Goal: Transaction & Acquisition: Purchase product/service

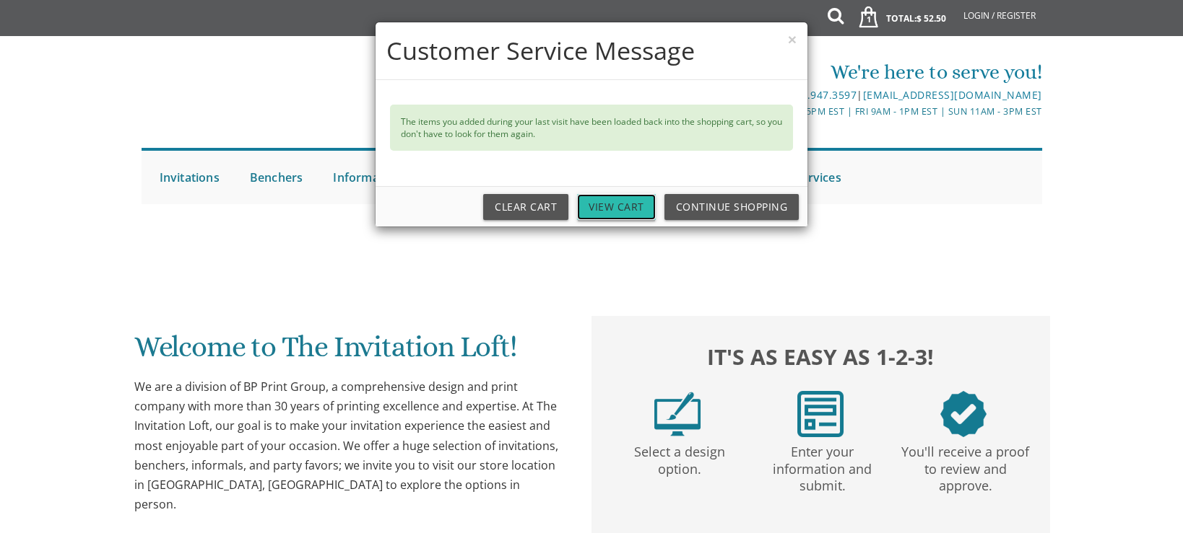
click at [626, 205] on link "View Cart" at bounding box center [616, 207] width 79 height 26
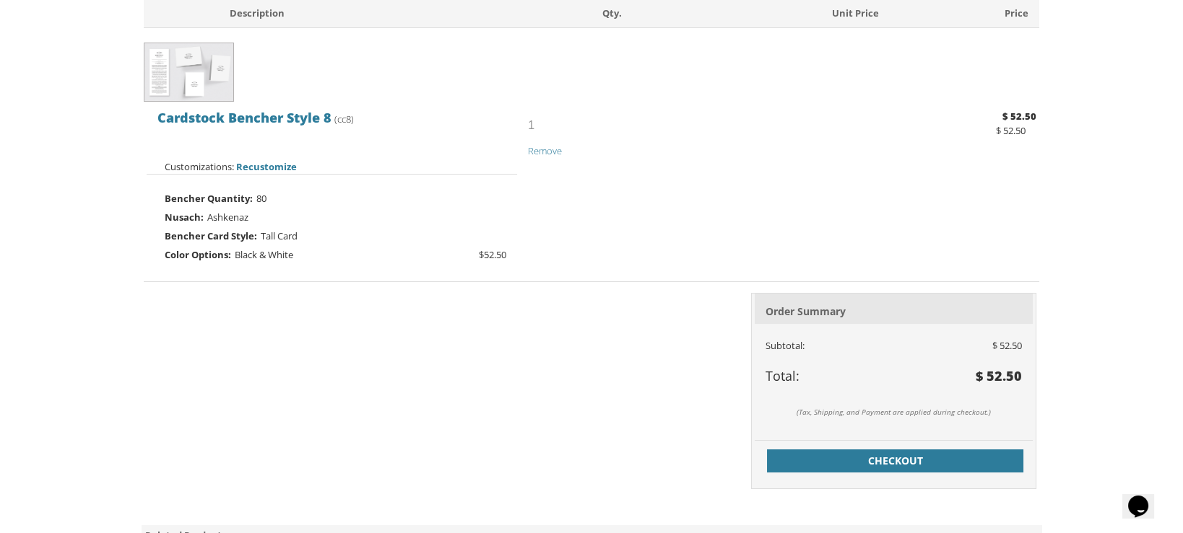
scroll to position [360, 0]
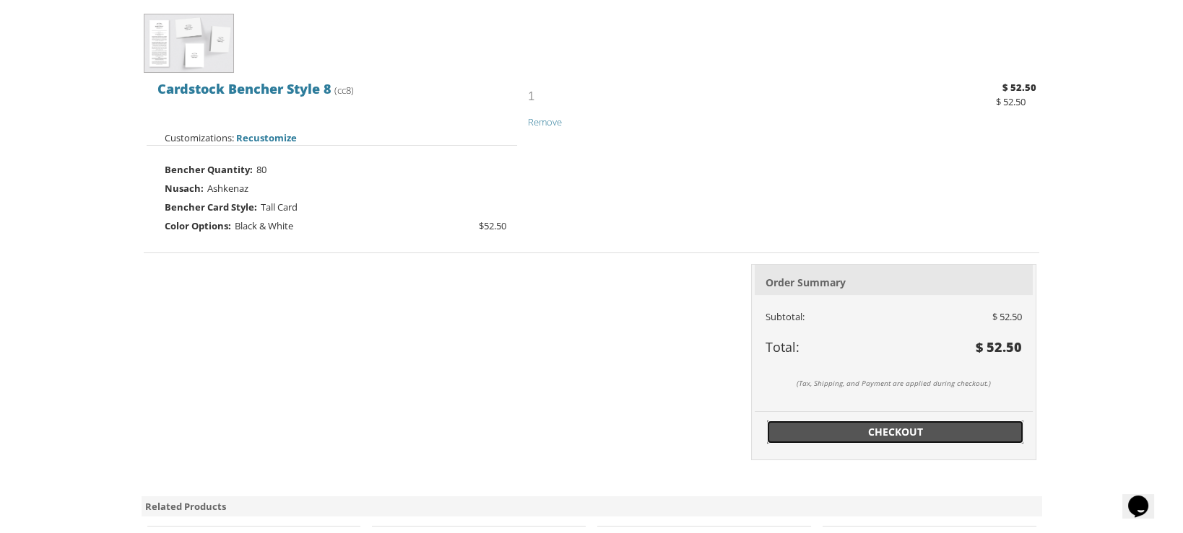
click at [895, 425] on span "Checkout" at bounding box center [895, 432] width 240 height 14
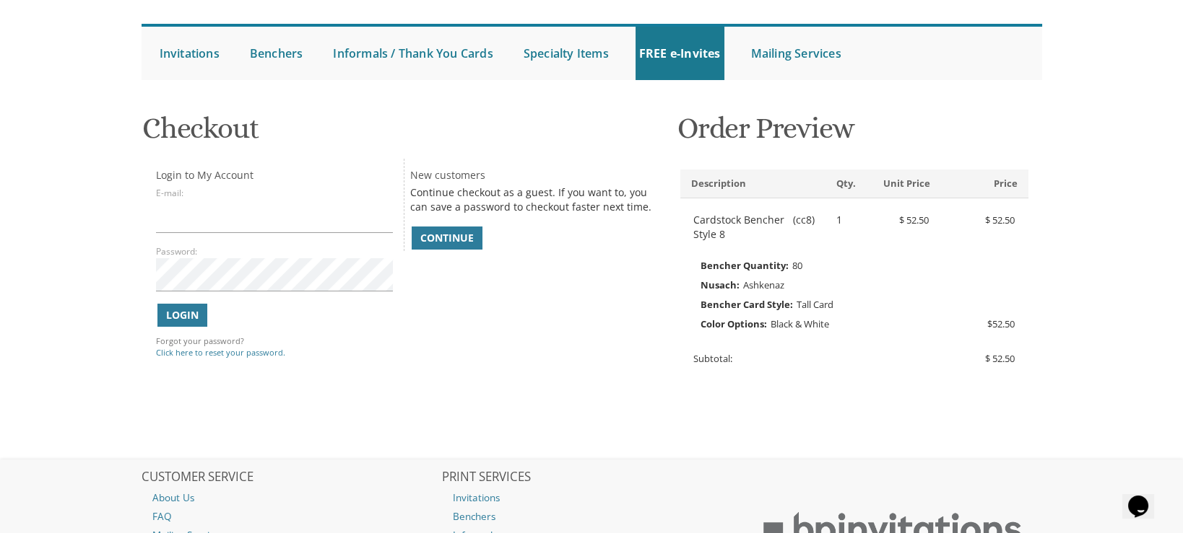
scroll to position [126, 0]
click at [462, 236] on span "Continue" at bounding box center [446, 237] width 53 height 14
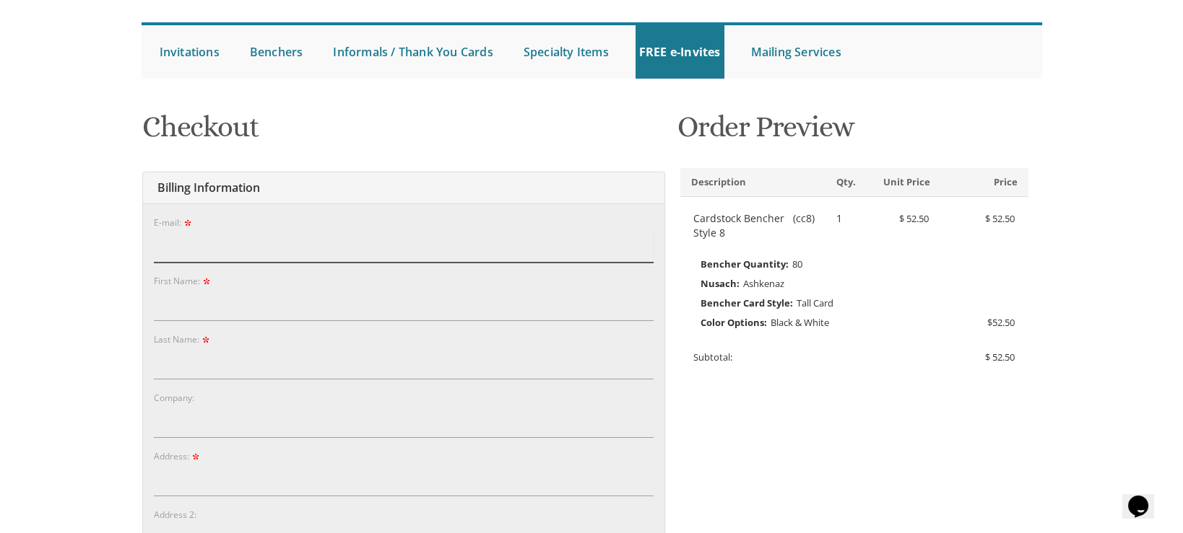
click at [266, 240] on input "E-mail:" at bounding box center [404, 246] width 500 height 33
type input "[EMAIL_ADDRESS][DOMAIN_NAME]"
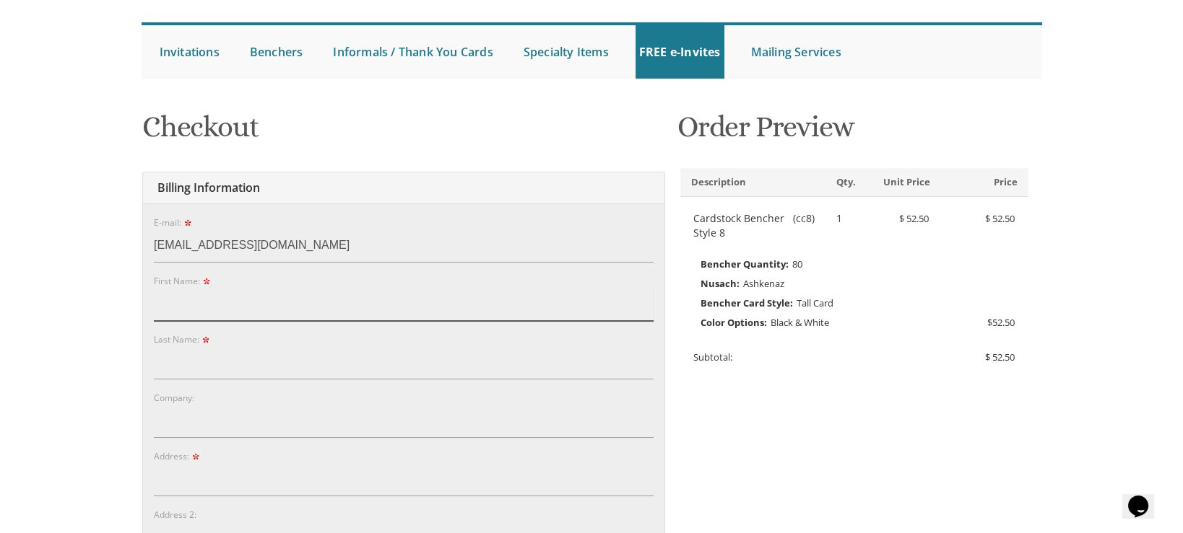
click at [245, 307] on input "First Name:" at bounding box center [404, 304] width 500 height 33
type input "s"
type input "Yisroel"
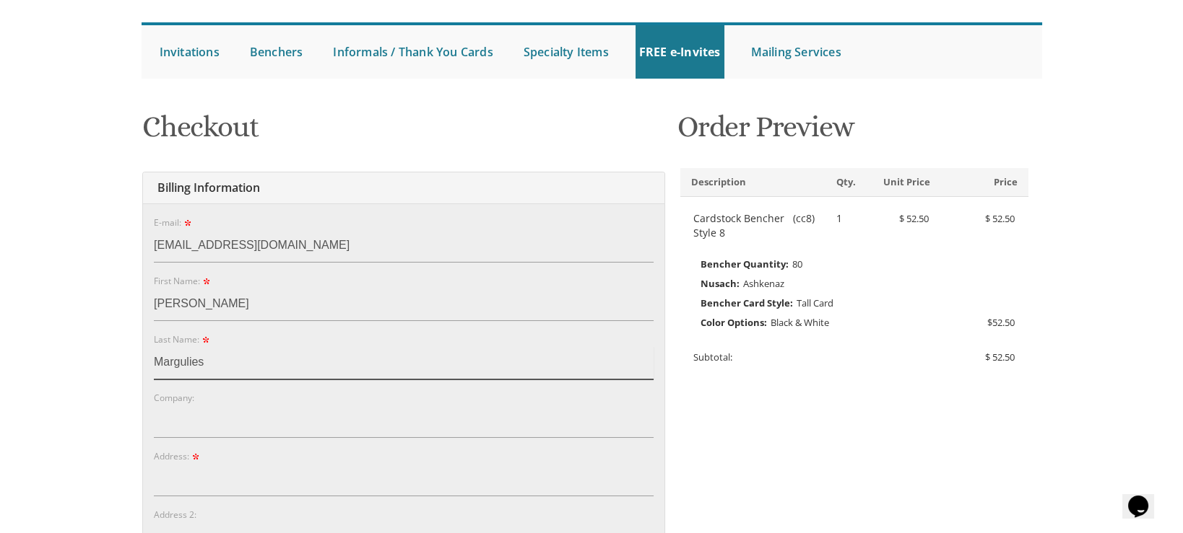
type input "Margulies"
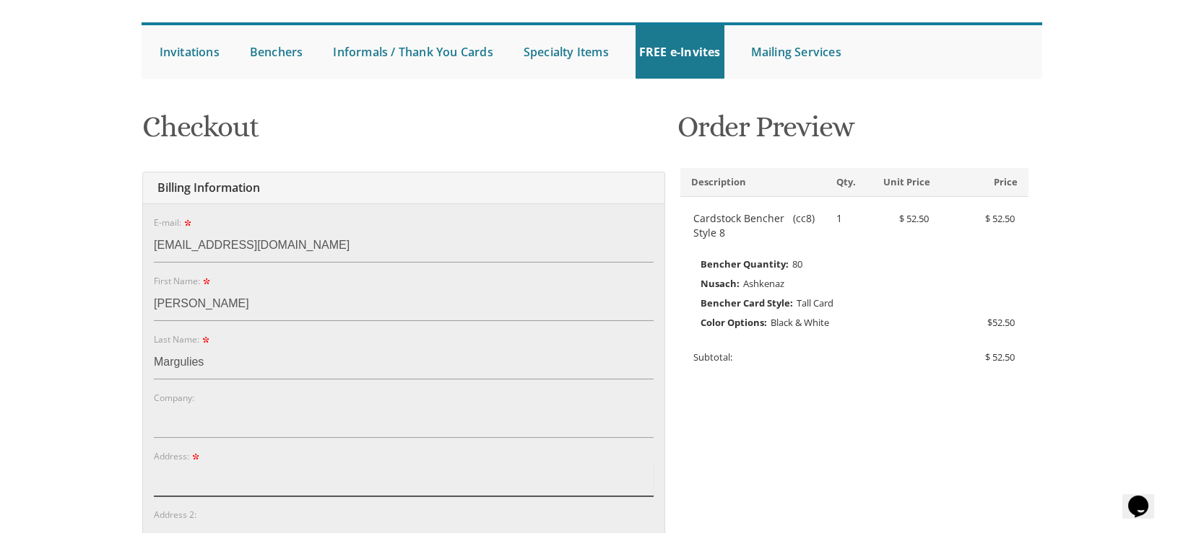
click at [221, 482] on input "Address:" at bounding box center [404, 479] width 500 height 33
type input "[STREET_ADDRESS][PERSON_NAME]"
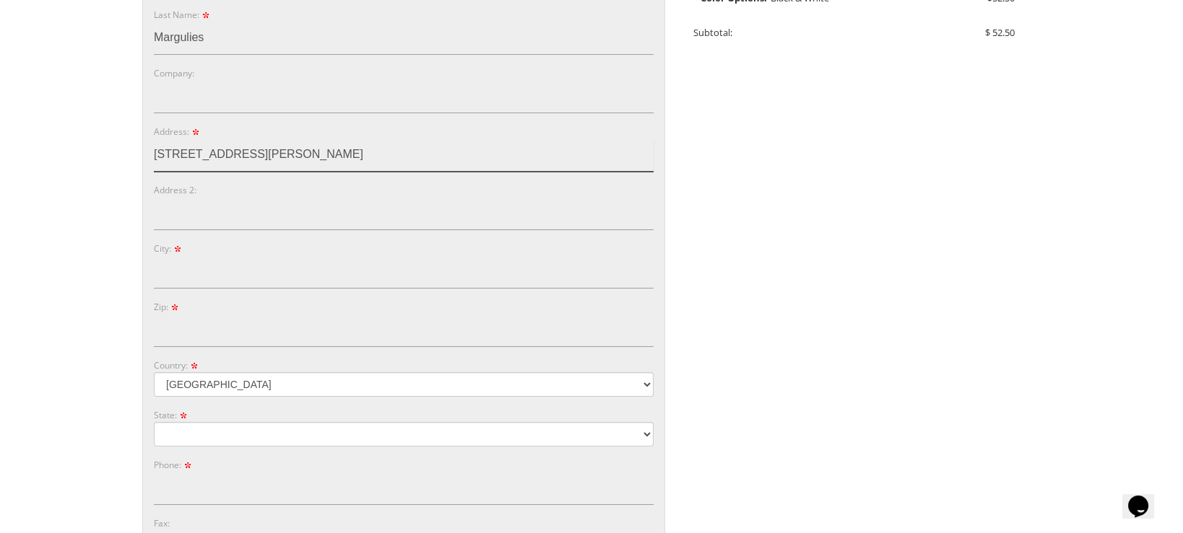
scroll to position [461, 0]
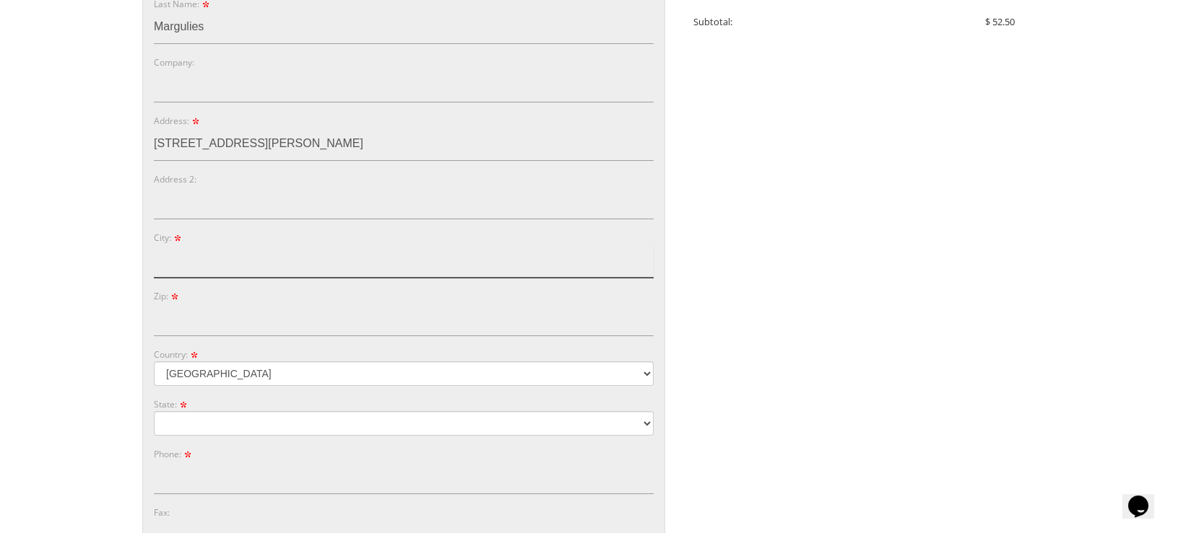
click at [248, 253] on input "City:" at bounding box center [404, 261] width 500 height 33
type input "Passaic"
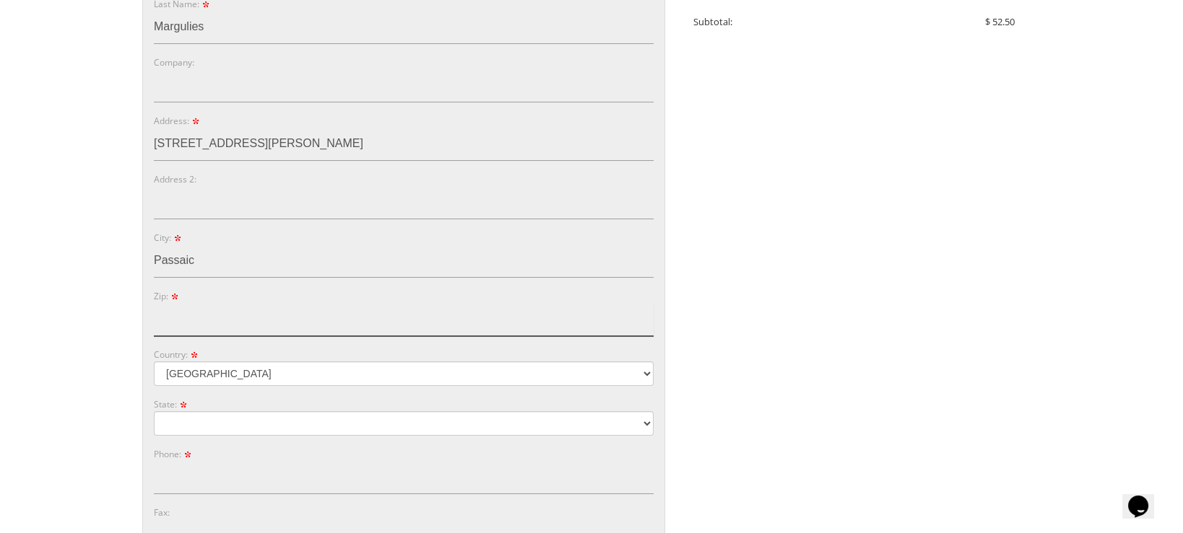
click at [248, 316] on input "Zip:" at bounding box center [404, 319] width 500 height 33
type input "07055"
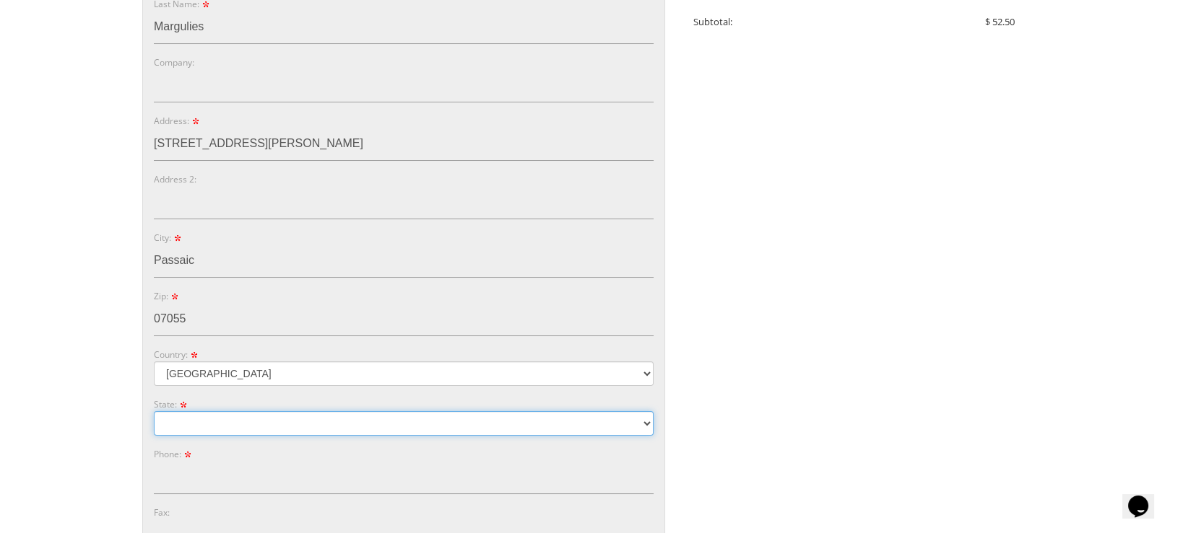
click at [288, 422] on select "Alabama Alaska Guam" at bounding box center [404, 423] width 500 height 25
select select "NJ"
click at [154, 411] on select "Alabama Alaska Guam" at bounding box center [404, 423] width 500 height 25
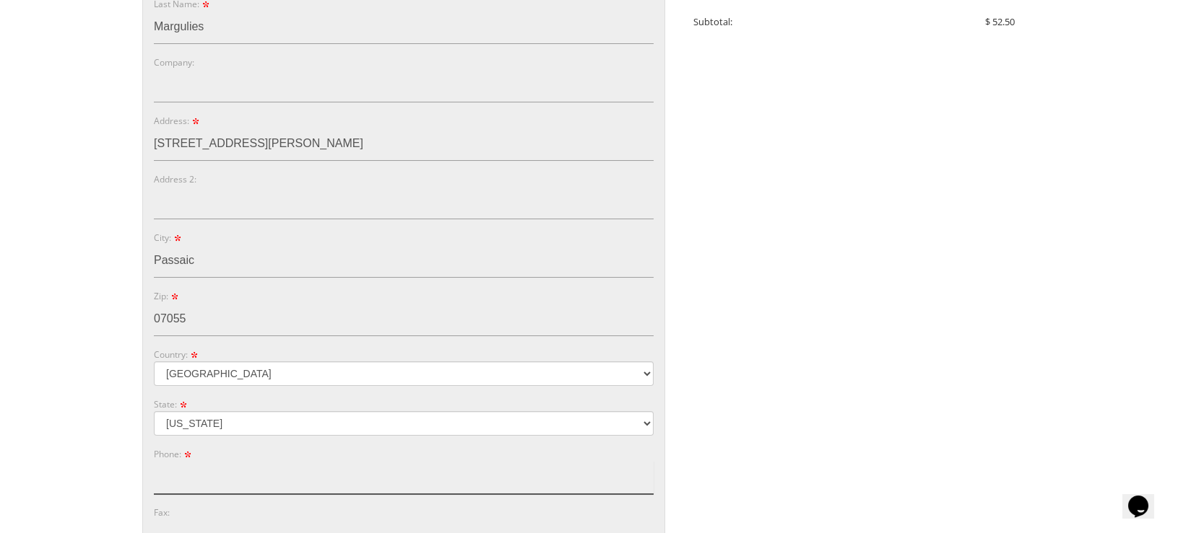
click at [296, 474] on input "Phone:" at bounding box center [404, 477] width 500 height 33
type input "9736006456"
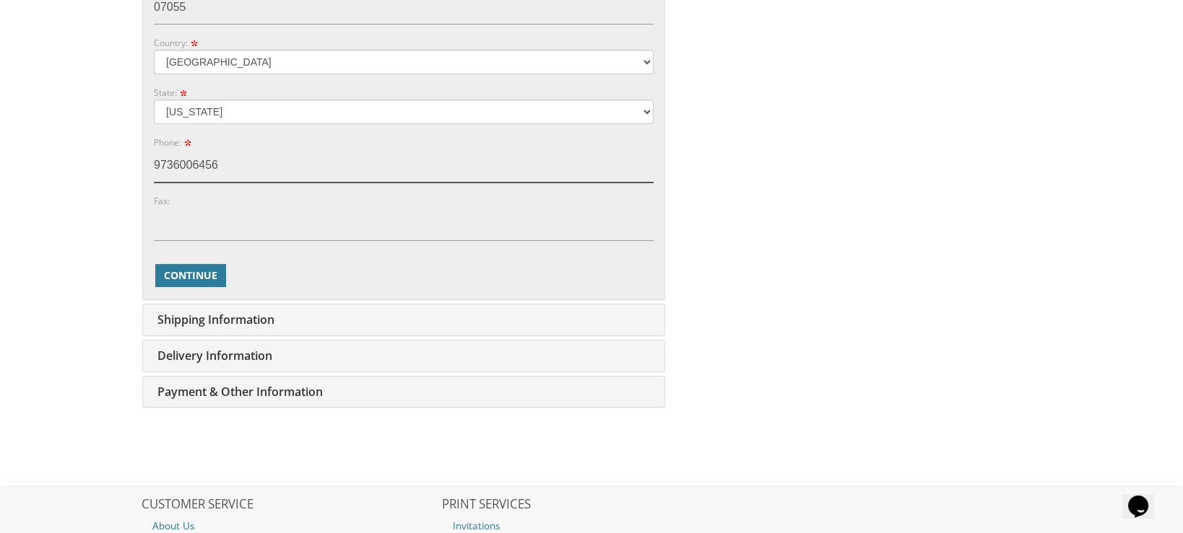
scroll to position [777, 0]
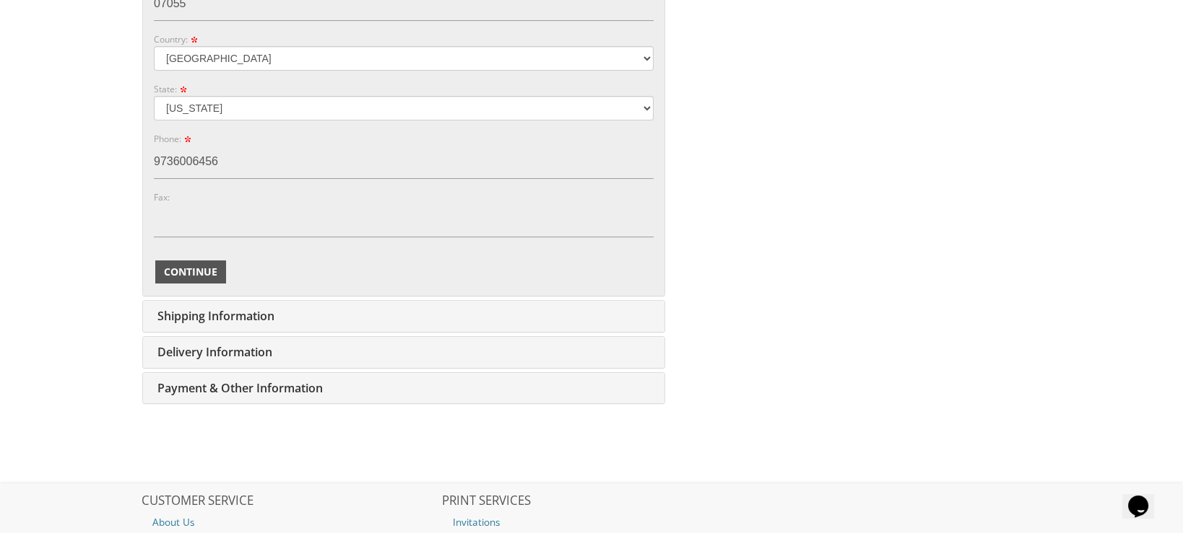
click at [189, 268] on span "Continue" at bounding box center [190, 272] width 53 height 14
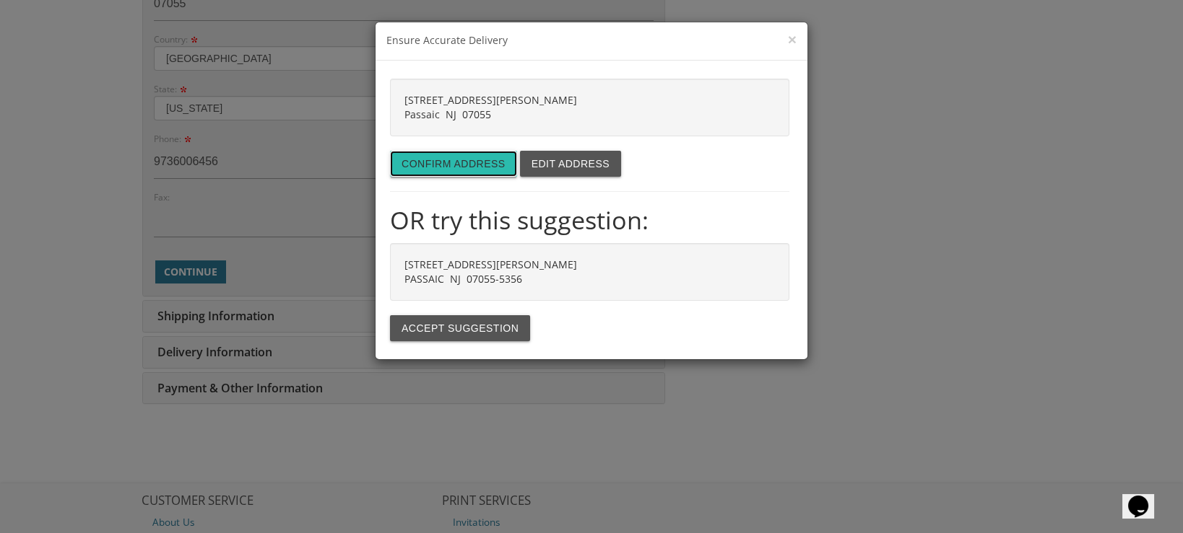
click at [460, 167] on button "Confirm address" at bounding box center [453, 164] width 127 height 26
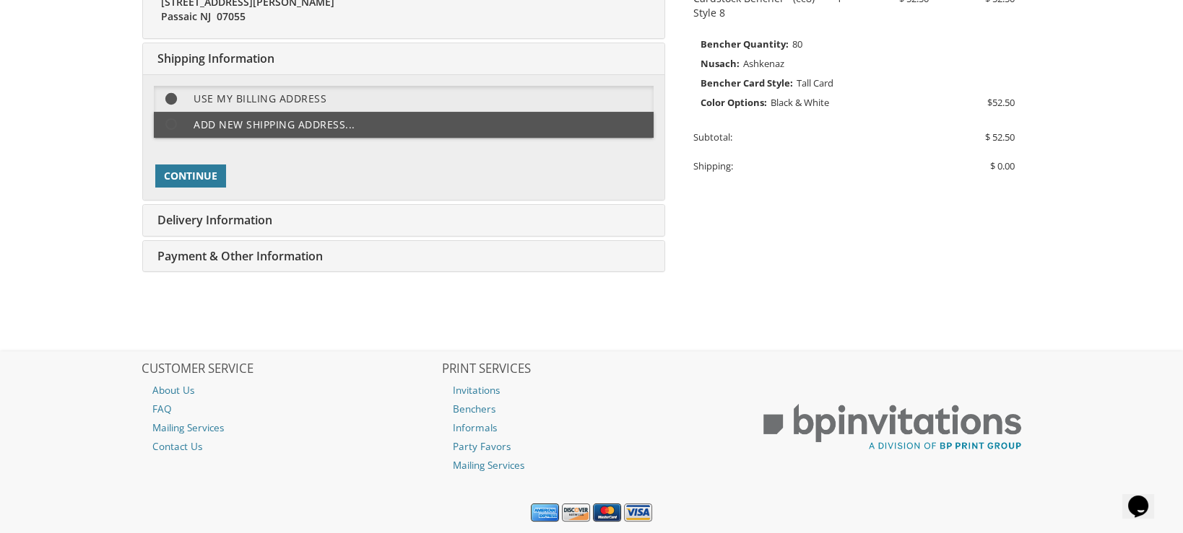
scroll to position [361, 0]
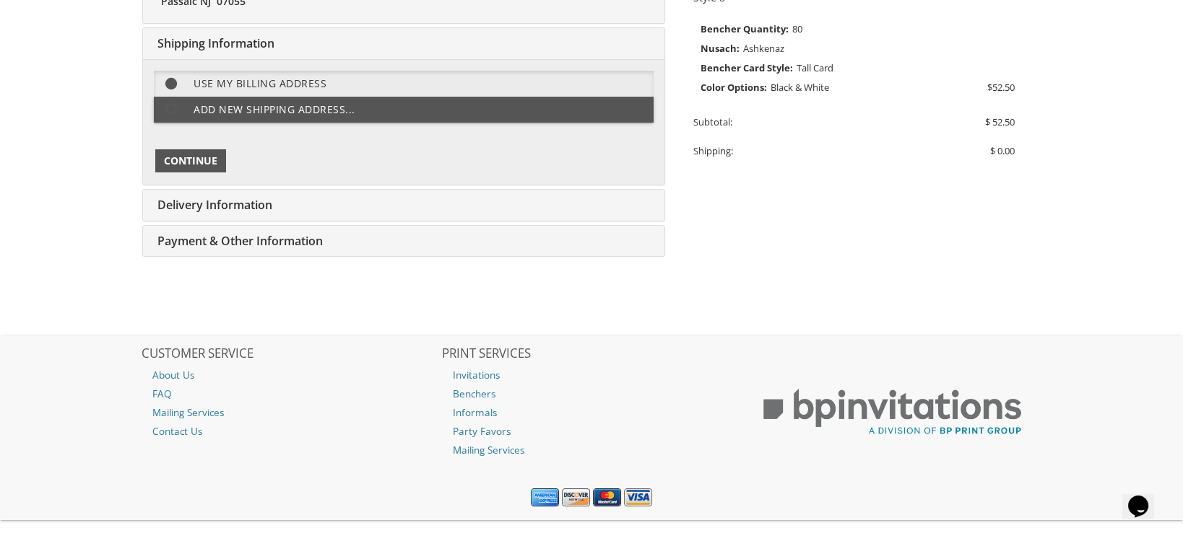
click at [188, 156] on span "Continue" at bounding box center [190, 161] width 53 height 14
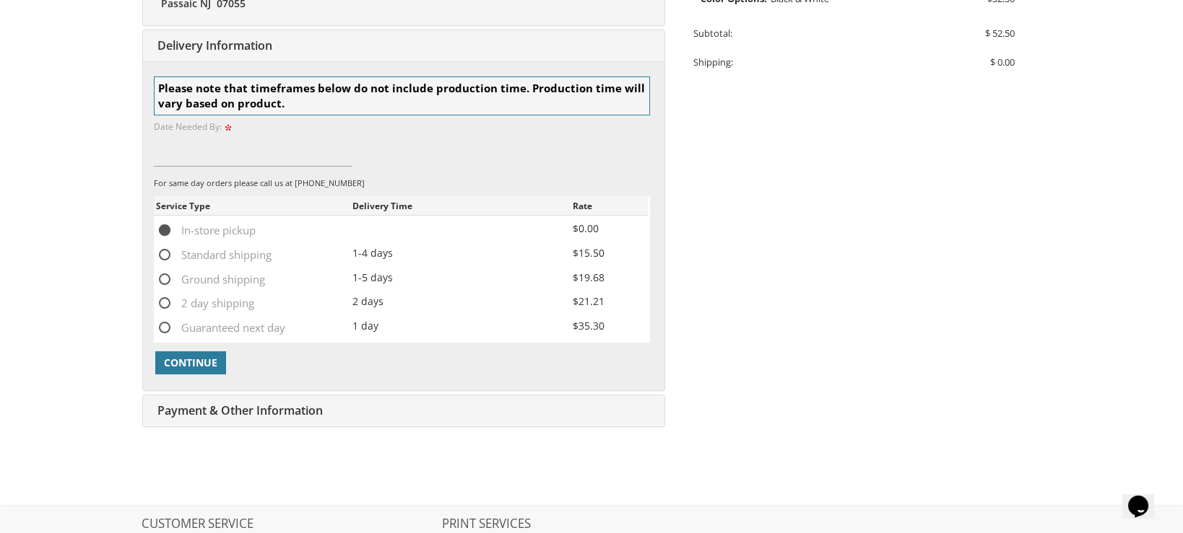
scroll to position [452, 0]
click at [162, 250] on span "Standard shipping" at bounding box center [214, 253] width 116 height 18
click at [162, 250] on input "Standard shipping" at bounding box center [160, 251] width 9 height 9
radio input "true"
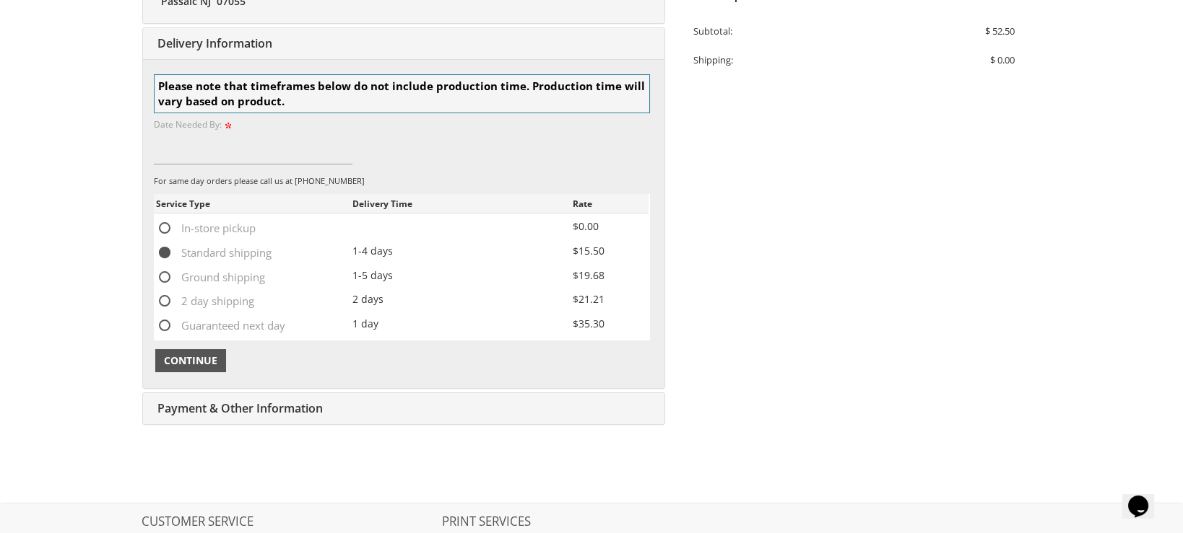
click at [192, 355] on span "Continue" at bounding box center [190, 361] width 53 height 14
type input "Oct. 20"
click at [200, 359] on span "Continue" at bounding box center [190, 361] width 53 height 14
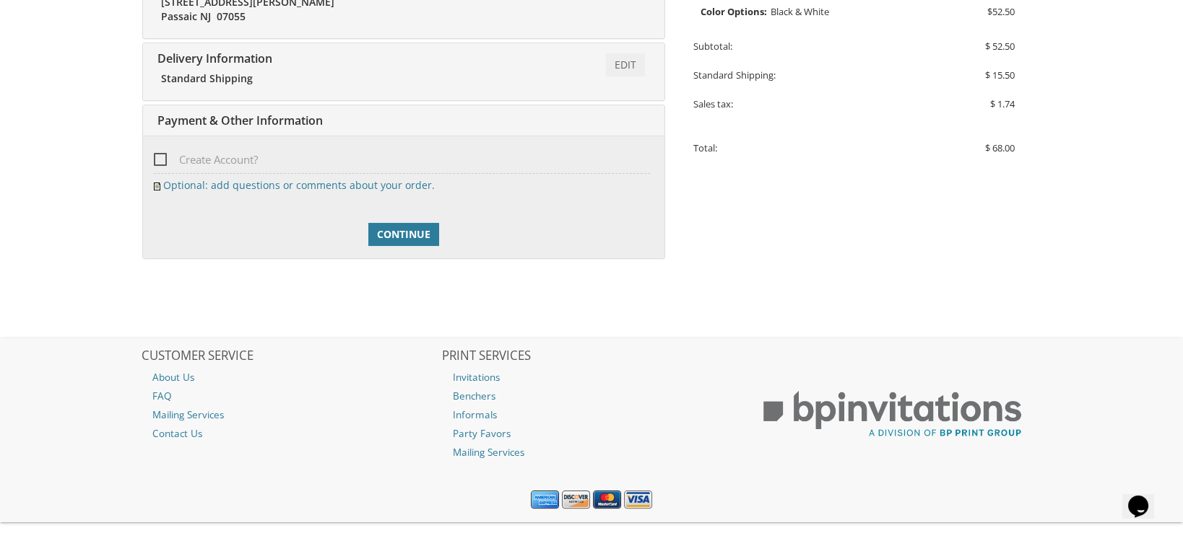
scroll to position [464, 0]
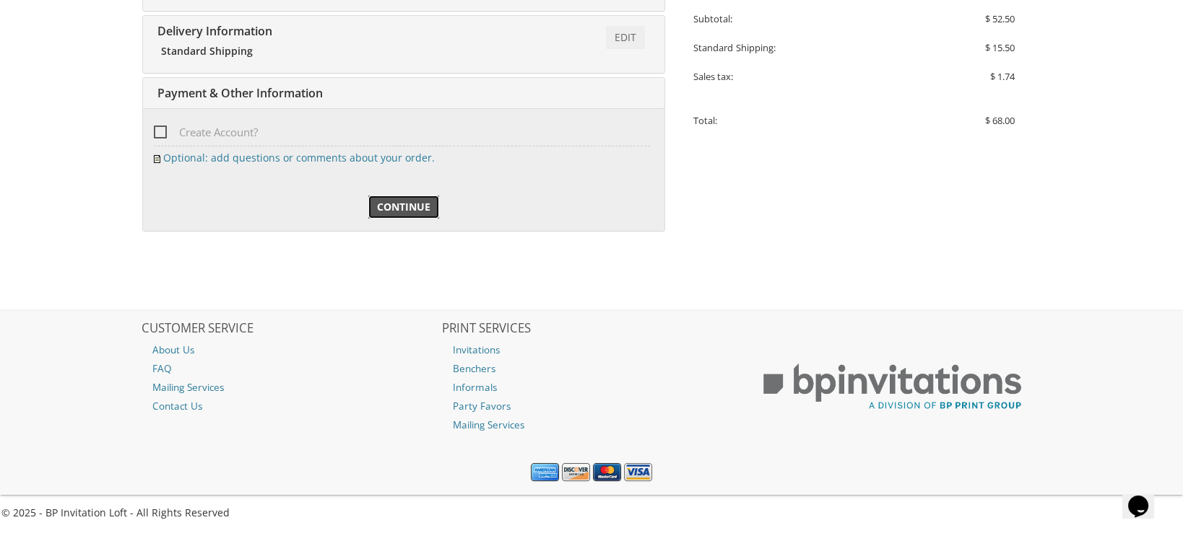
click at [397, 205] on span "Continue" at bounding box center [403, 207] width 53 height 14
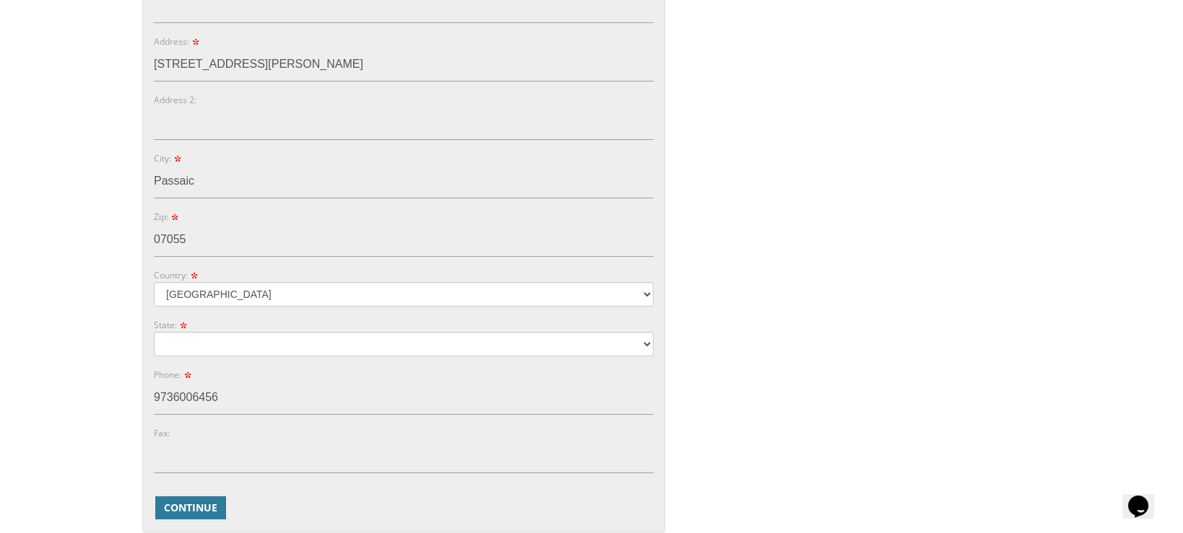
scroll to position [548, 0]
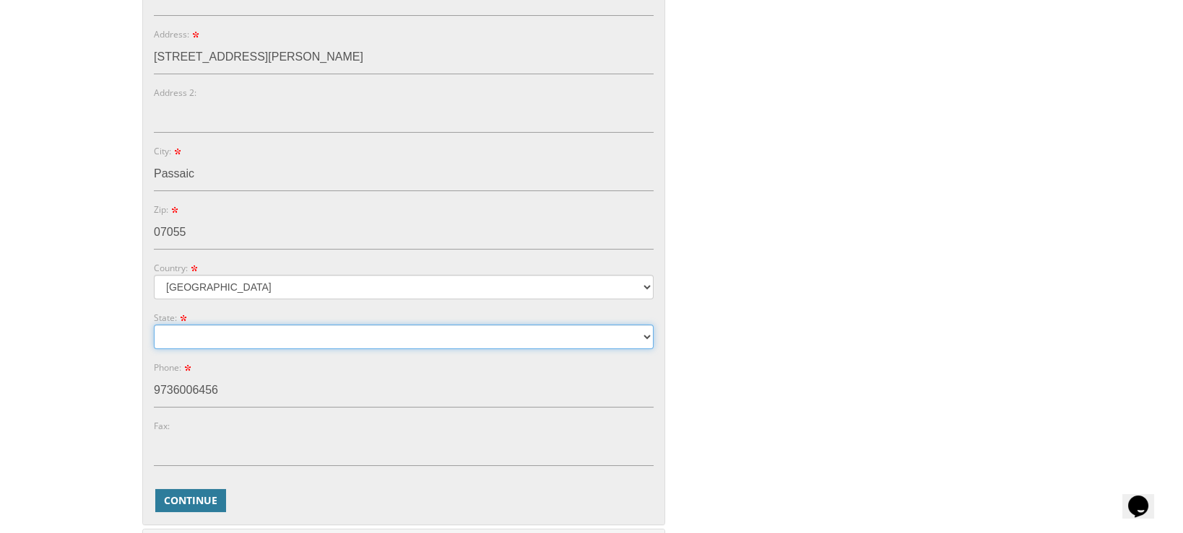
click at [291, 334] on select "Alabama Alaska Guam" at bounding box center [404, 337] width 500 height 25
select select "NJ"
click at [154, 325] on select "Alabama Alaska Guam" at bounding box center [404, 337] width 500 height 25
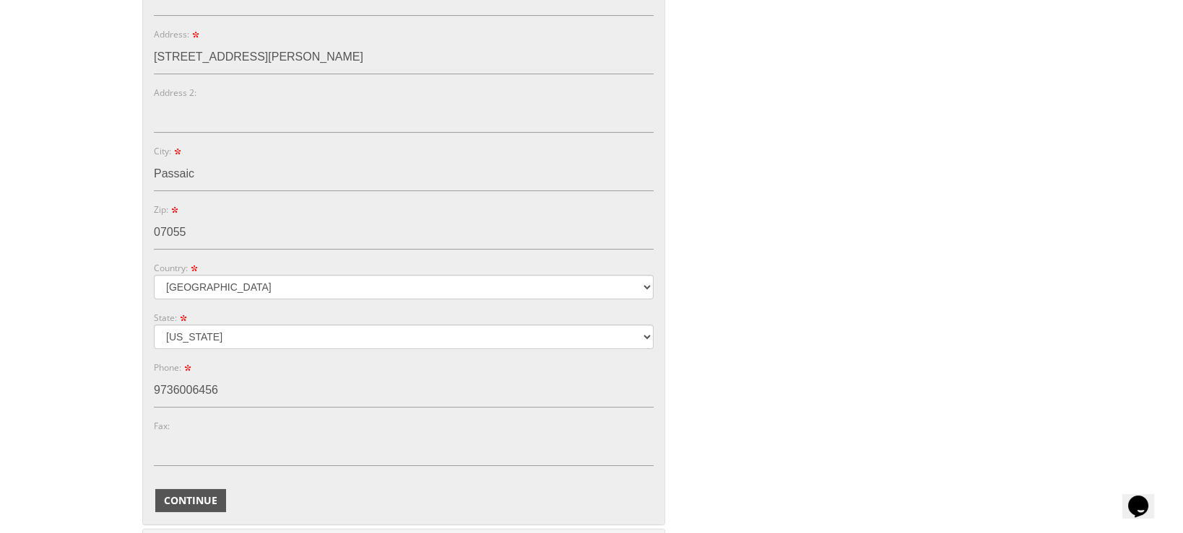
click at [207, 496] on span "Continue" at bounding box center [190, 501] width 53 height 14
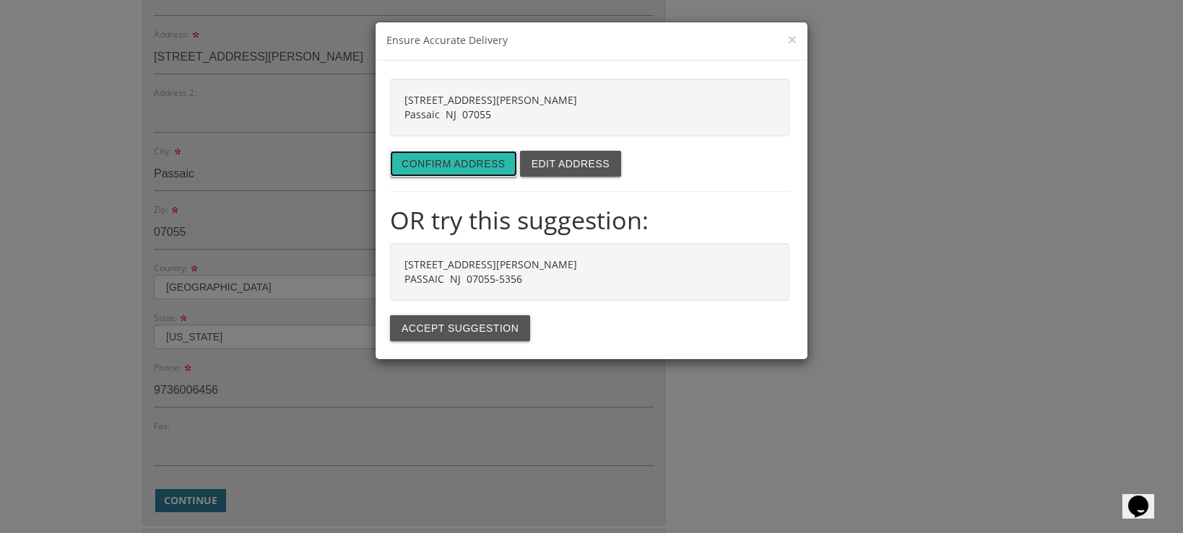
click at [434, 161] on button "Confirm address" at bounding box center [453, 164] width 127 height 26
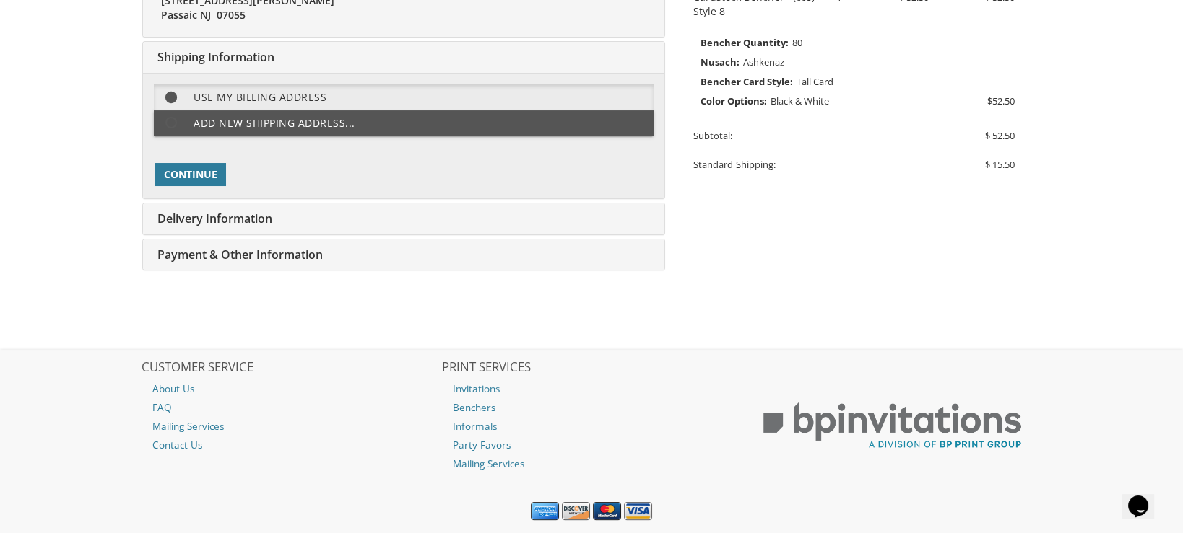
scroll to position [361, 0]
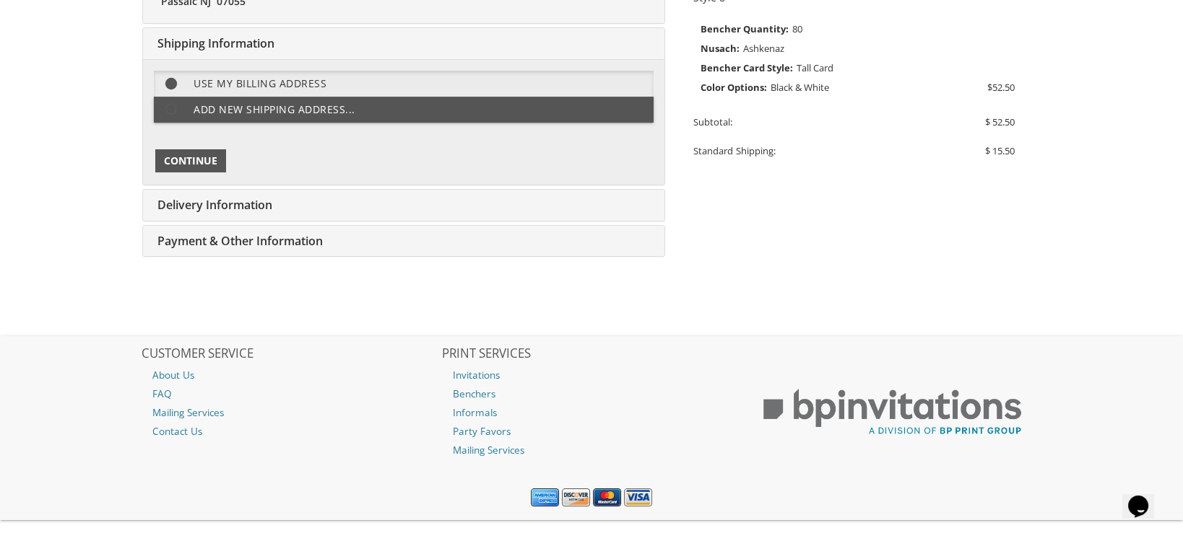
click at [196, 159] on span "Continue" at bounding box center [190, 161] width 53 height 14
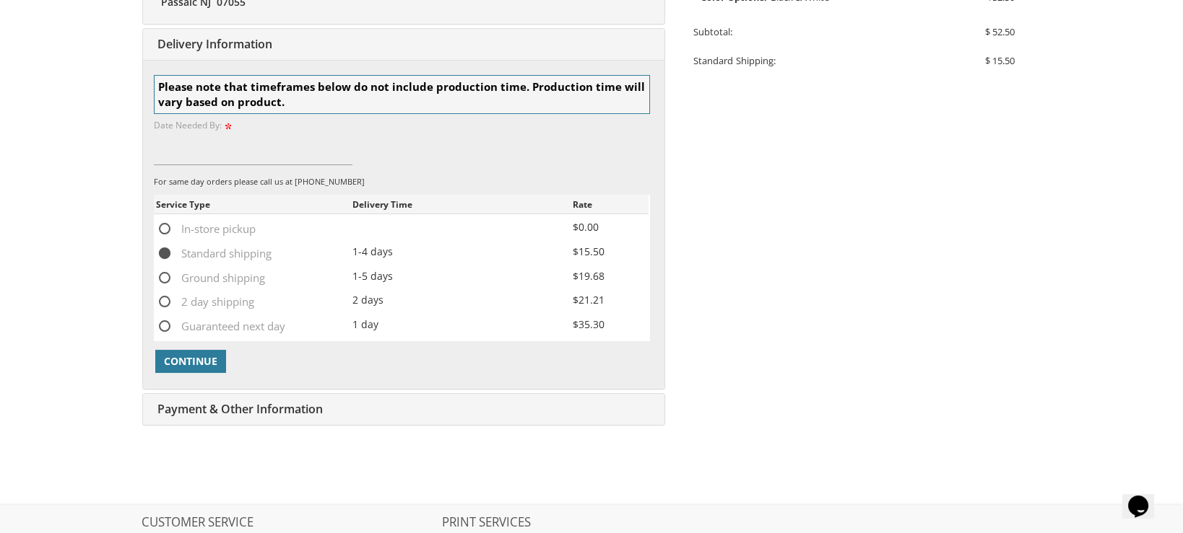
scroll to position [452, 0]
click at [192, 356] on span "Continue" at bounding box center [190, 361] width 53 height 14
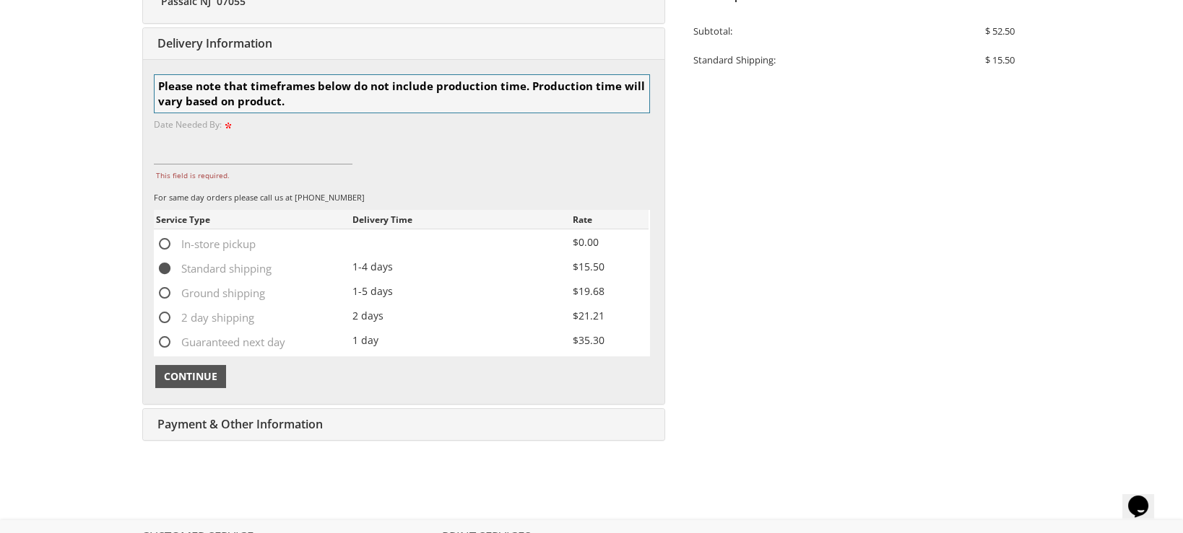
click at [193, 371] on span "Continue" at bounding box center [190, 377] width 53 height 14
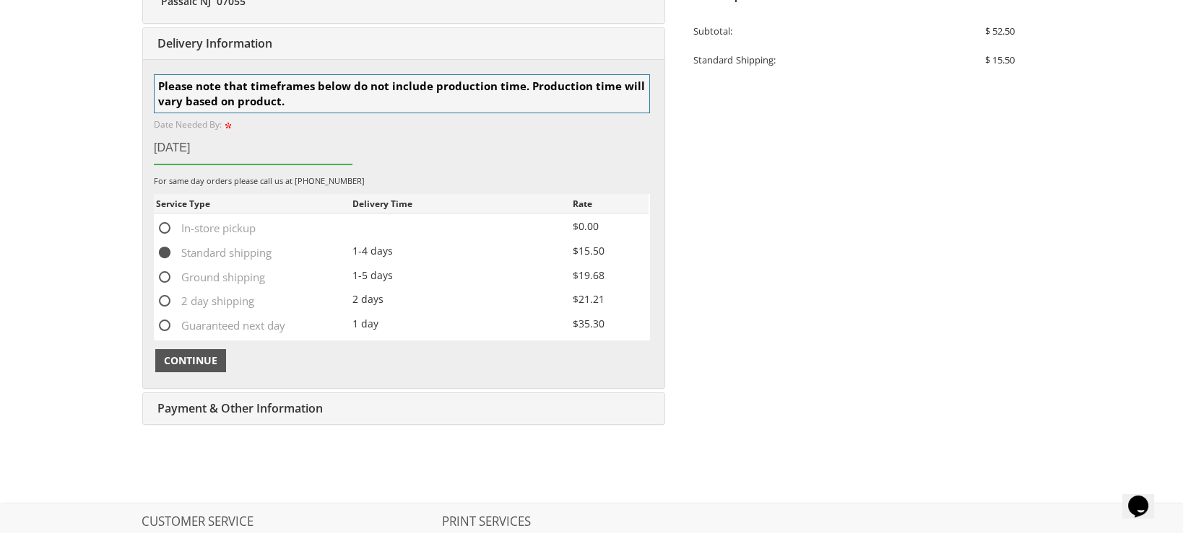
type input "Oct 20"
click at [193, 357] on span "Continue" at bounding box center [190, 361] width 53 height 14
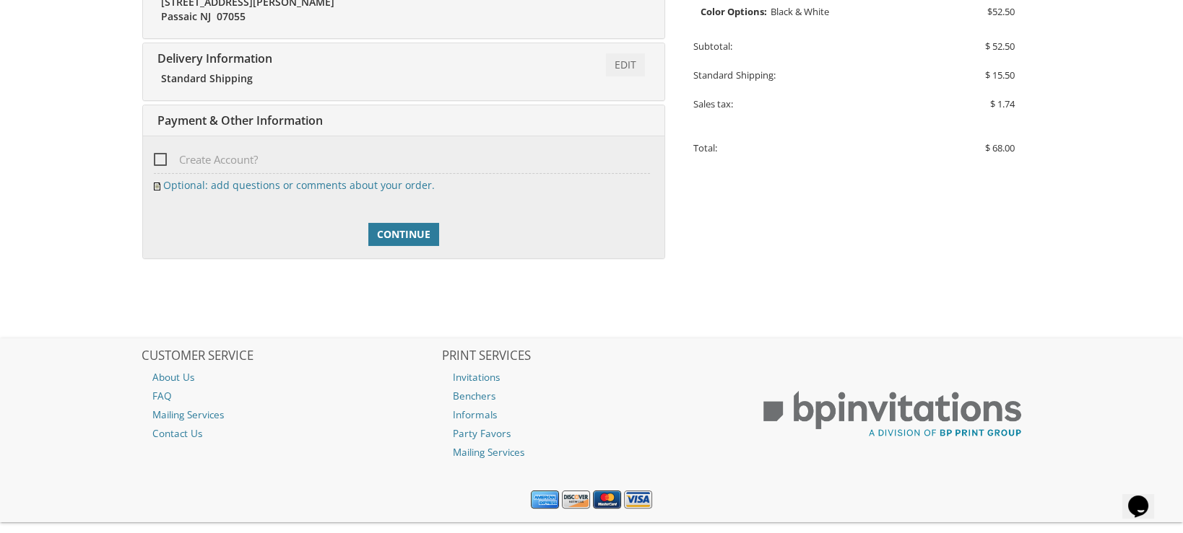
scroll to position [464, 0]
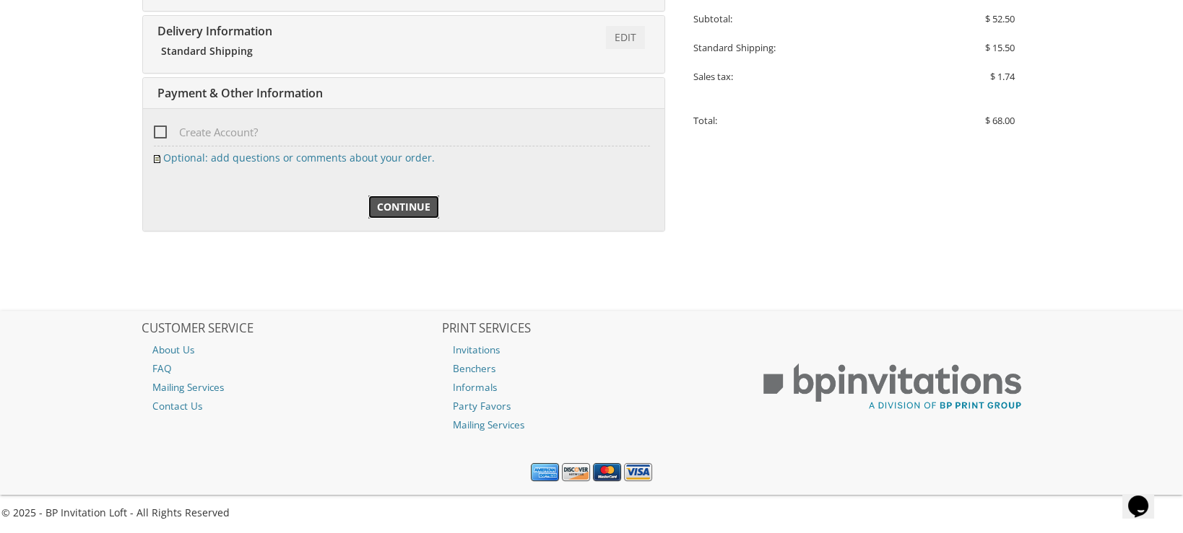
click at [409, 201] on span "Continue" at bounding box center [403, 207] width 53 height 14
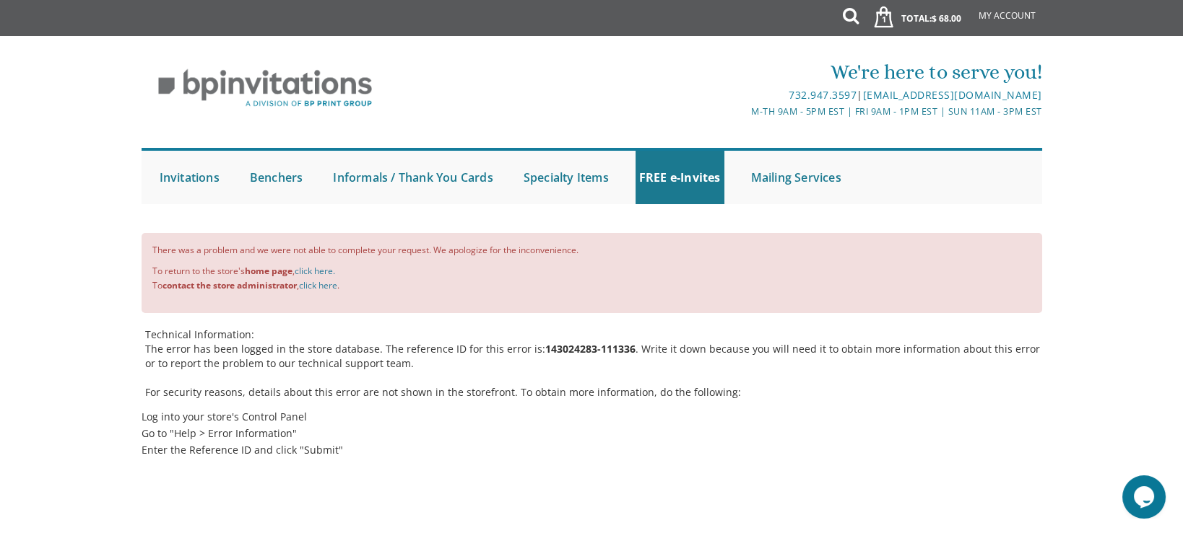
drag, startPoint x: 977, startPoint y: 0, endPoint x: 90, endPoint y: 453, distance: 996.7
click at [90, 453] on body "My Cart 1 Total: $ 68.00 $ 68.00 Cardstock Bencher Style 8 Qty. 1" at bounding box center [591, 383] width 1183 height 766
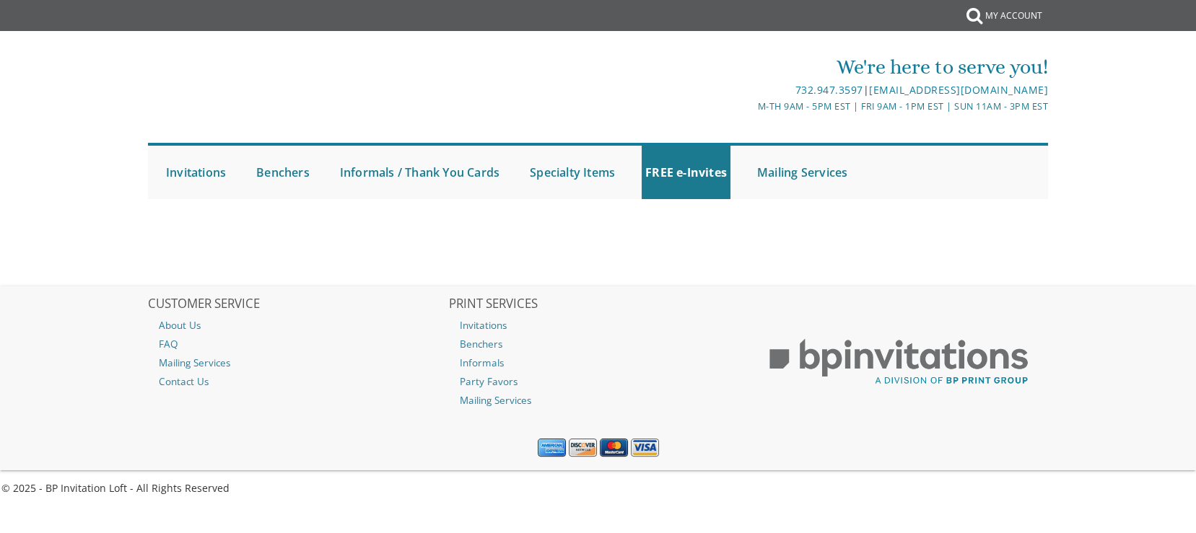
select select
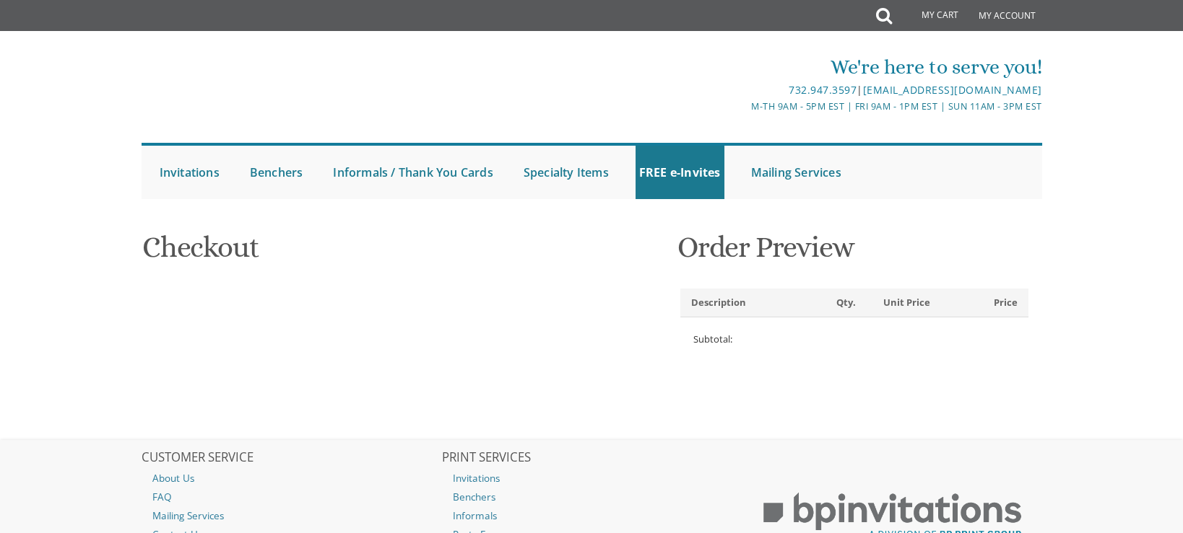
scroll to position [129, 0]
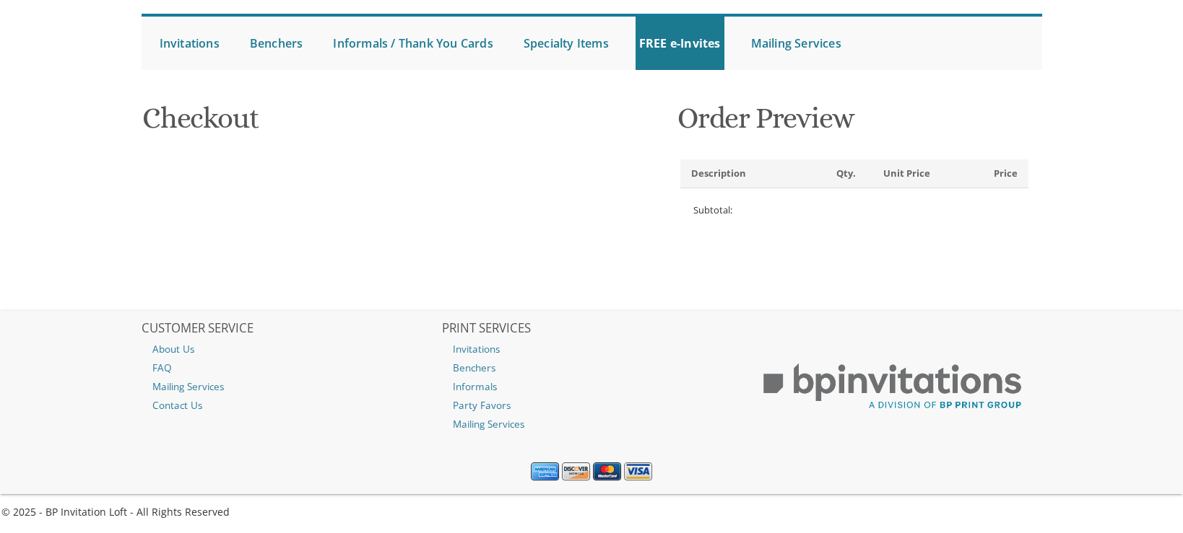
type input "[EMAIL_ADDRESS][DOMAIN_NAME]"
type input "[PERSON_NAME]"
type input "Margulies"
type input "[STREET_ADDRESS][PERSON_NAME]"
type input "Passaic"
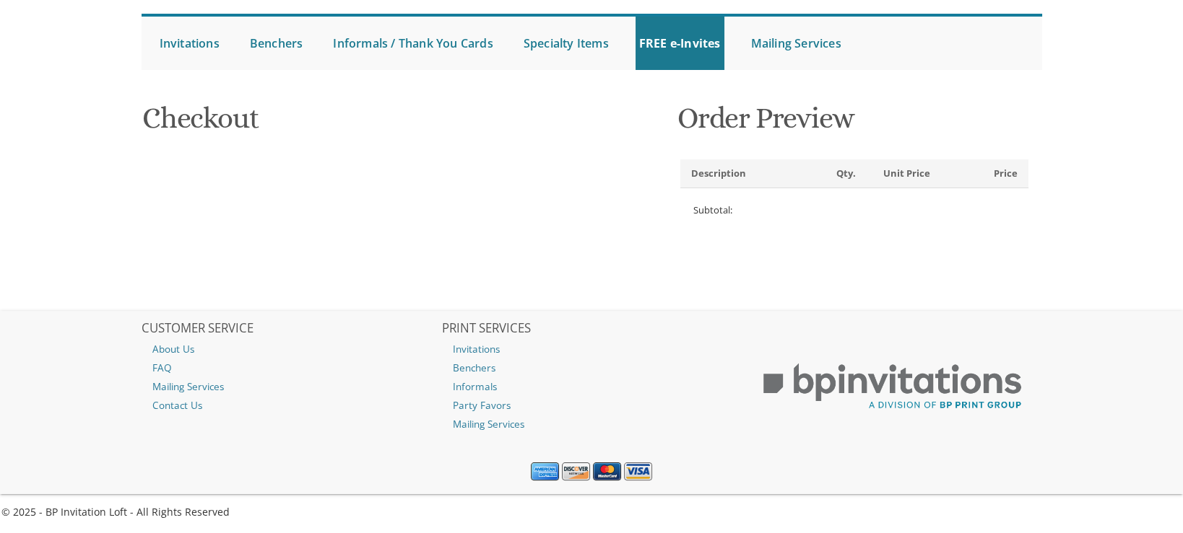
type input "07055"
select select "US"
select select "NJ"
type input "9736006456"
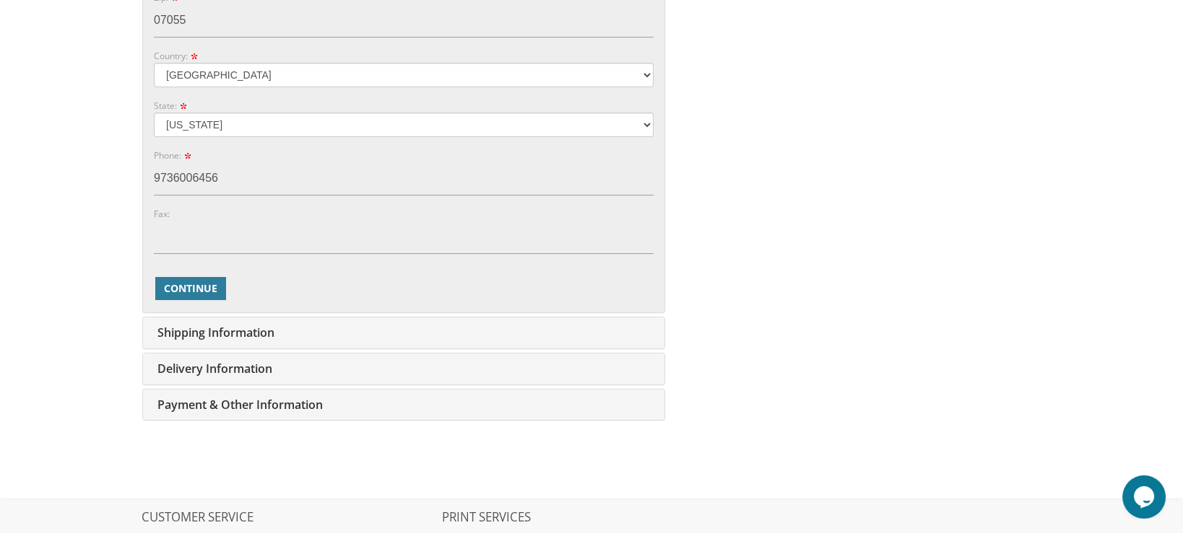
scroll to position [763, 0]
click at [199, 279] on span "Continue" at bounding box center [190, 286] width 53 height 14
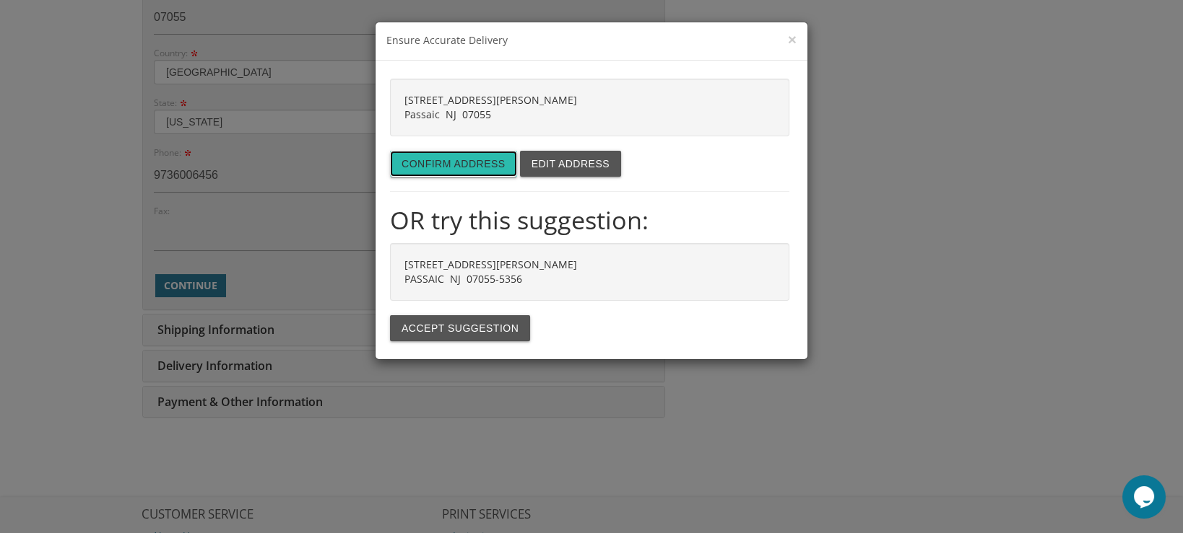
click at [474, 166] on button "Confirm address" at bounding box center [453, 164] width 127 height 26
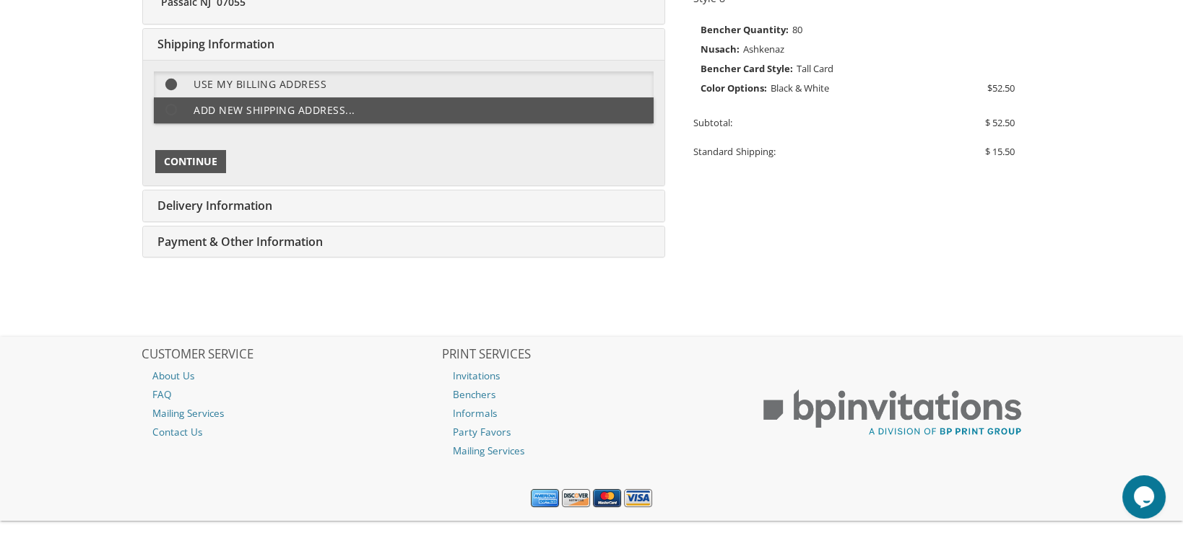
scroll to position [361, 0]
click at [193, 160] on span "Continue" at bounding box center [190, 161] width 53 height 14
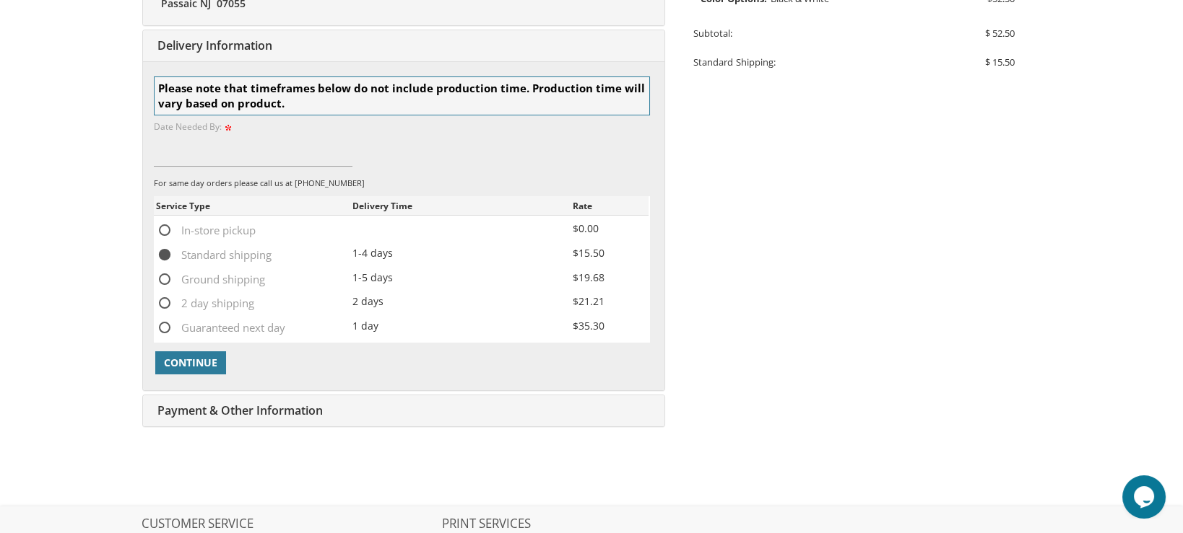
scroll to position [452, 0]
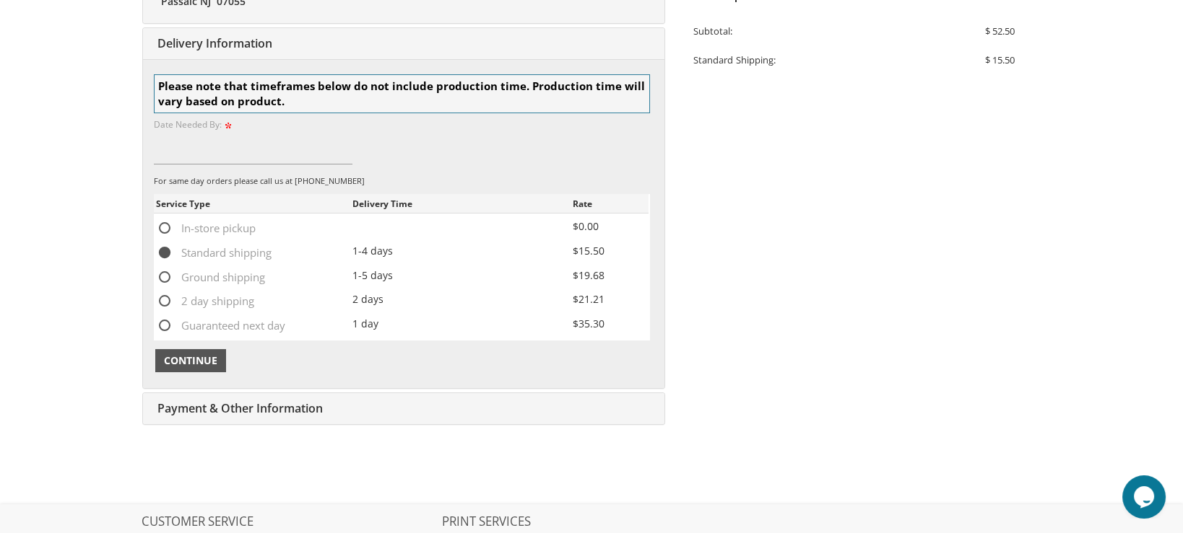
click at [205, 356] on span "Continue" at bounding box center [190, 361] width 53 height 14
type input "Oct 20"
click at [196, 359] on span "Continue" at bounding box center [190, 361] width 53 height 14
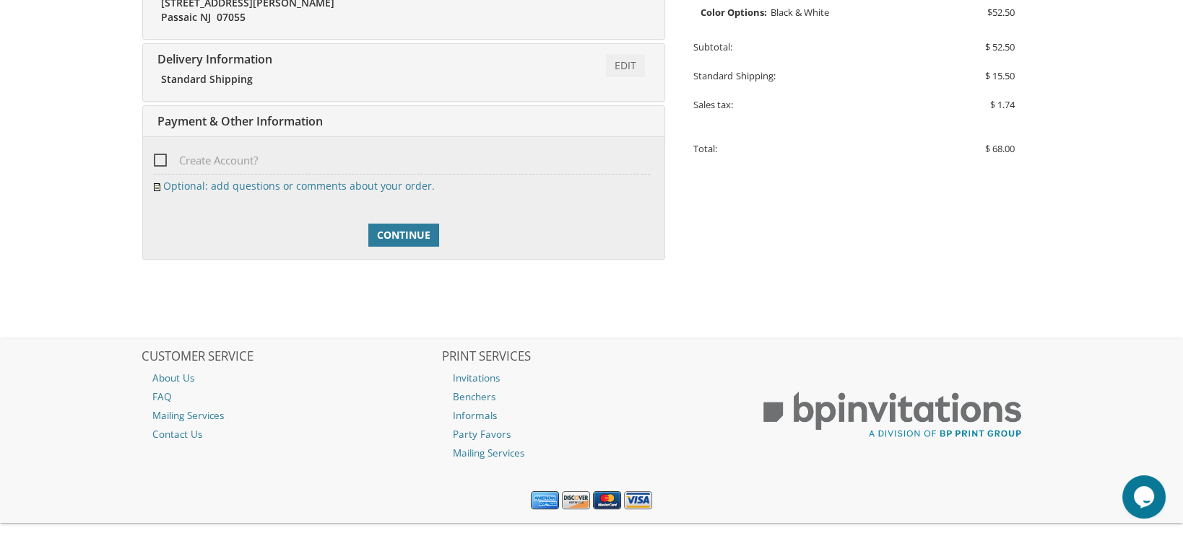
scroll to position [464, 0]
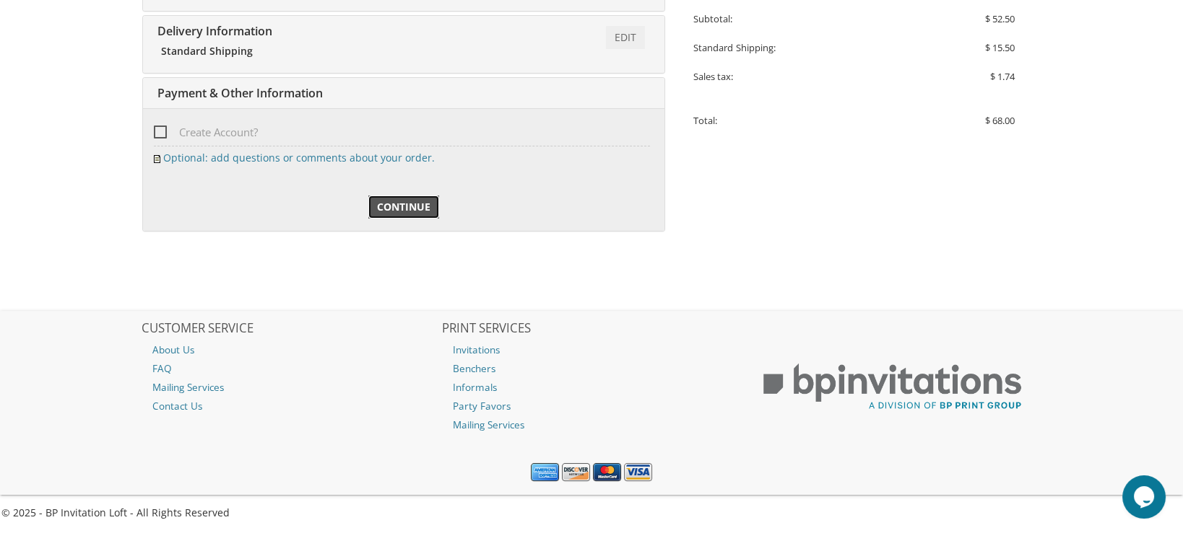
click at [411, 205] on span "Continue" at bounding box center [403, 207] width 53 height 14
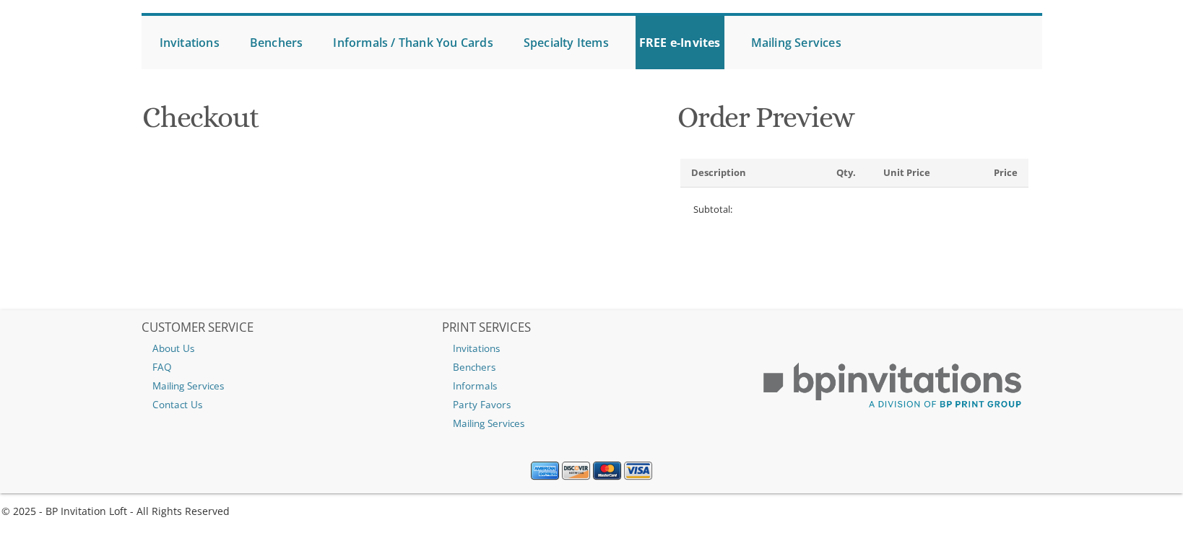
select select "US"
select select "NJ"
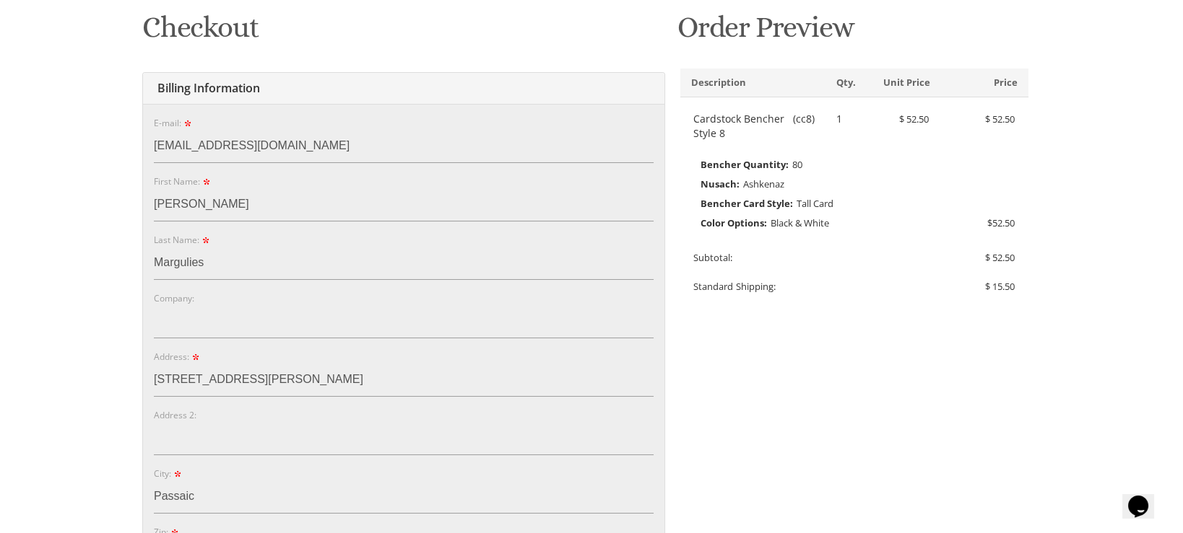
scroll to position [257, 0]
